Goal: Transaction & Acquisition: Purchase product/service

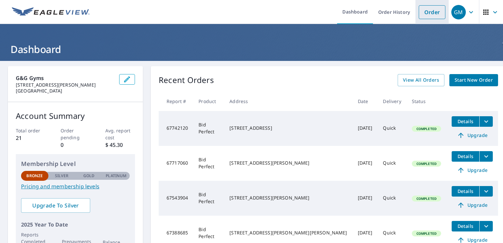
click at [427, 13] on link "Order" at bounding box center [432, 12] width 27 height 14
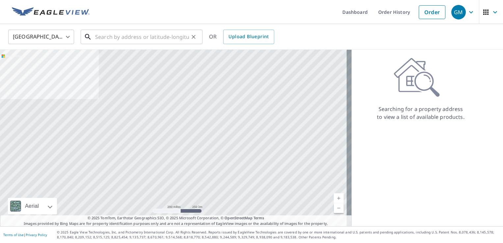
click at [168, 38] on input "text" at bounding box center [142, 37] width 94 height 18
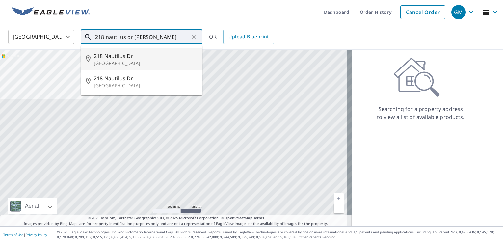
click at [161, 63] on p "[GEOGRAPHIC_DATA]" at bounding box center [145, 63] width 103 height 7
type input "[STREET_ADDRESS]"
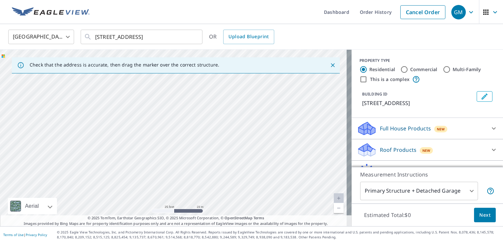
drag, startPoint x: 156, startPoint y: 132, endPoint x: 119, endPoint y: 65, distance: 76.3
click at [119, 65] on div "Check that the address is accurate, then drag the marker over the correct struc…" at bounding box center [176, 138] width 352 height 176
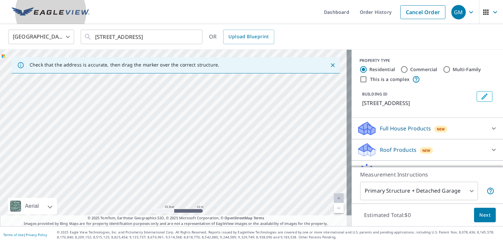
click at [66, 15] on img at bounding box center [51, 12] width 78 height 10
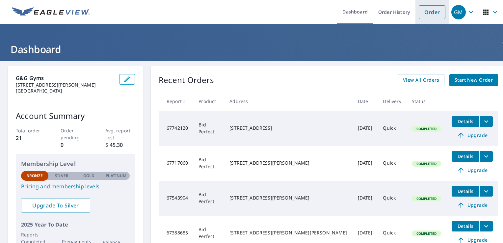
click at [424, 13] on link "Order" at bounding box center [432, 12] width 27 height 14
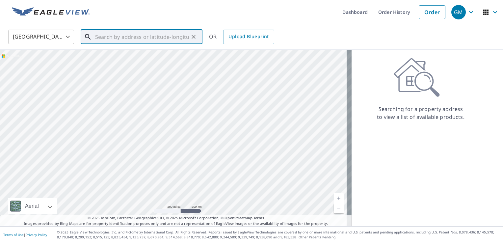
click at [149, 36] on input "text" at bounding box center [142, 37] width 94 height 18
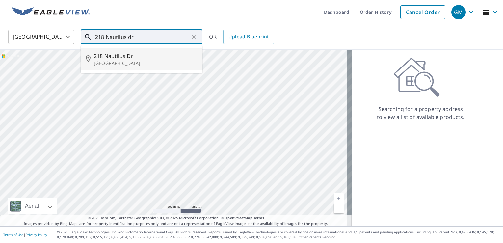
click at [137, 59] on span "218 Nautilus Dr" at bounding box center [145, 56] width 103 height 8
type input "[STREET_ADDRESS]"
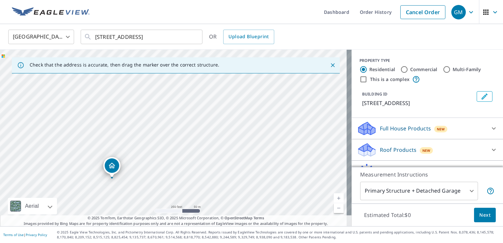
drag, startPoint x: 132, startPoint y: 87, endPoint x: 130, endPoint y: 94, distance: 7.5
click at [130, 94] on div "[STREET_ADDRESS]" at bounding box center [176, 138] width 352 height 176
click at [128, 156] on div "Dropped pin, building 1, Residential property, 218 Nautilus Dr Beach Haven, NJ …" at bounding box center [133, 156] width 14 height 14
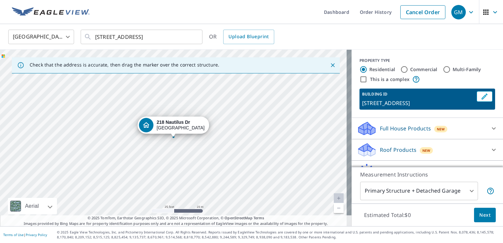
click at [480, 214] on span "Next" at bounding box center [484, 215] width 11 height 8
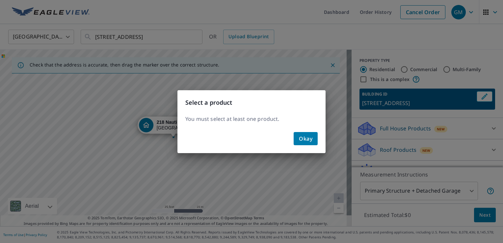
click at [298, 136] on button "Okay" at bounding box center [306, 138] width 24 height 13
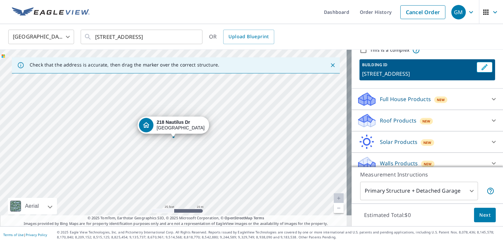
scroll to position [30, 0]
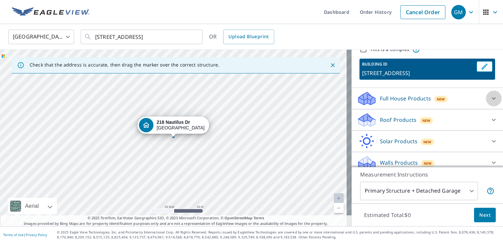
click at [490, 100] on icon at bounding box center [494, 98] width 8 height 8
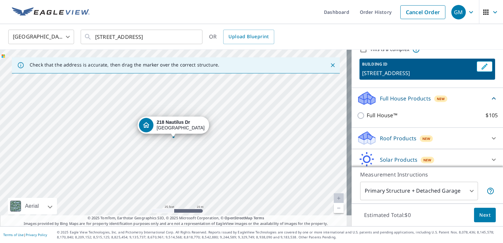
click at [492, 138] on icon at bounding box center [494, 138] width 4 height 2
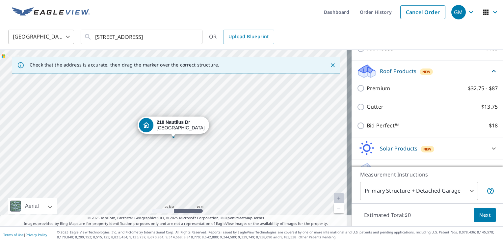
scroll to position [97, 0]
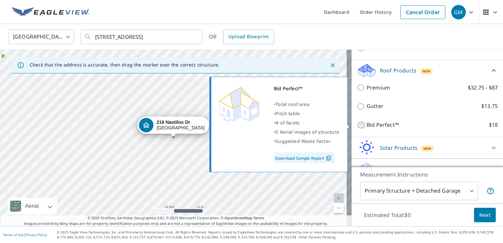
click at [357, 125] on input "Bid Perfect™ $18" at bounding box center [362, 125] width 10 height 8
checkbox input "true"
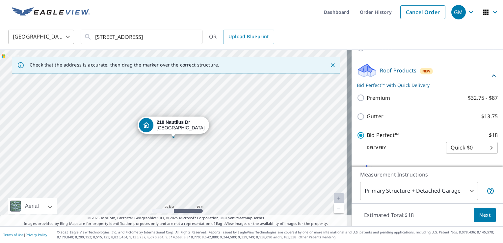
drag, startPoint x: 417, startPoint y: 136, endPoint x: 405, endPoint y: 147, distance: 15.8
click at [405, 147] on p "Delivery" at bounding box center [401, 148] width 89 height 6
click at [479, 214] on span "Next" at bounding box center [484, 215] width 11 height 8
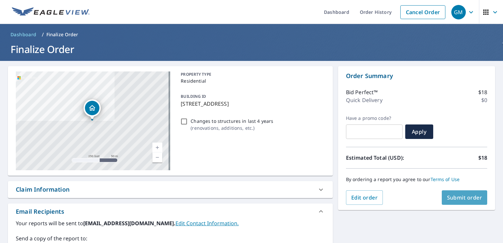
click at [465, 198] on span "Submit order" at bounding box center [464, 197] width 35 height 7
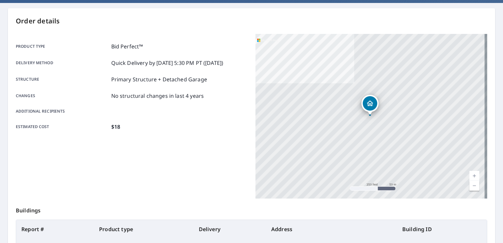
scroll to position [58, 0]
